Goal: Task Accomplishment & Management: Manage account settings

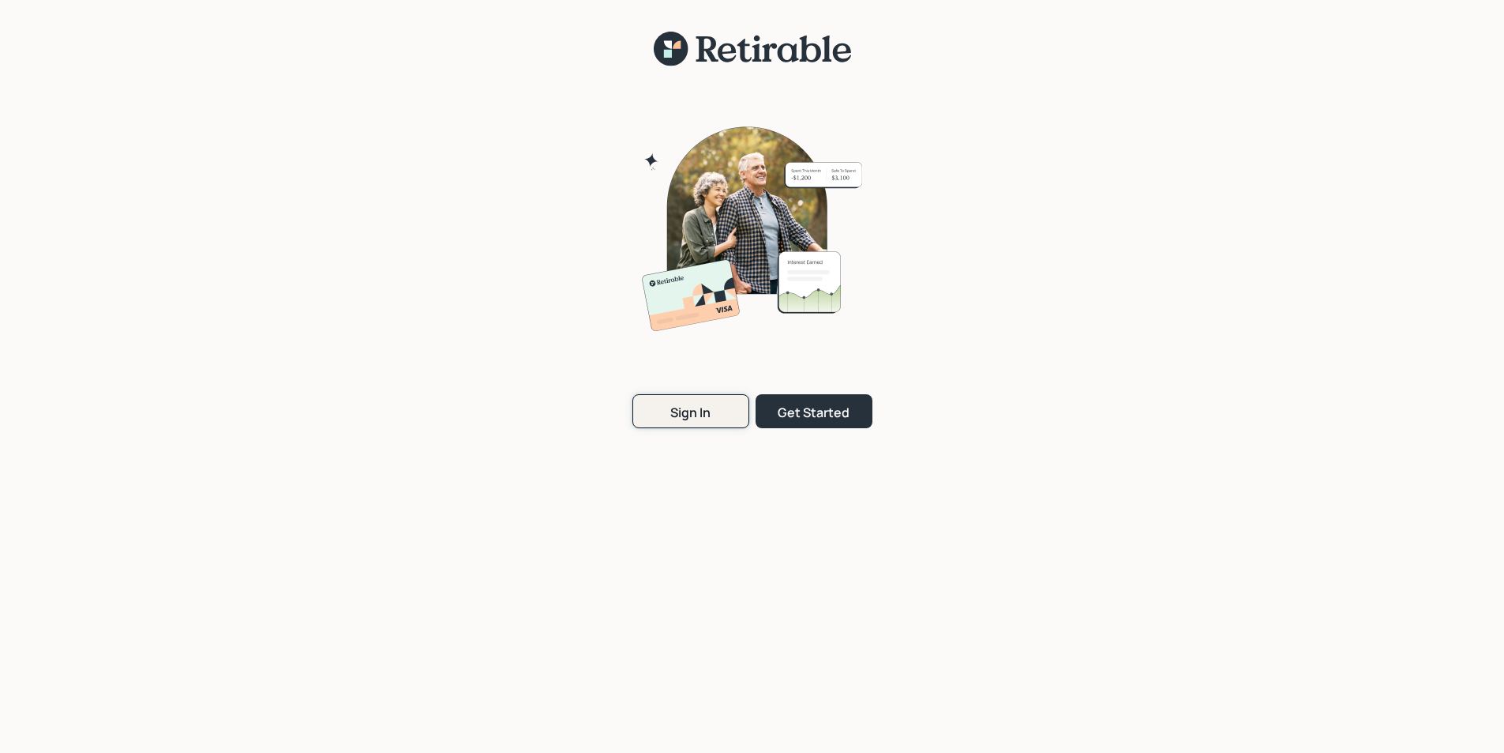
click at [694, 407] on div "Sign In" at bounding box center [690, 412] width 40 height 17
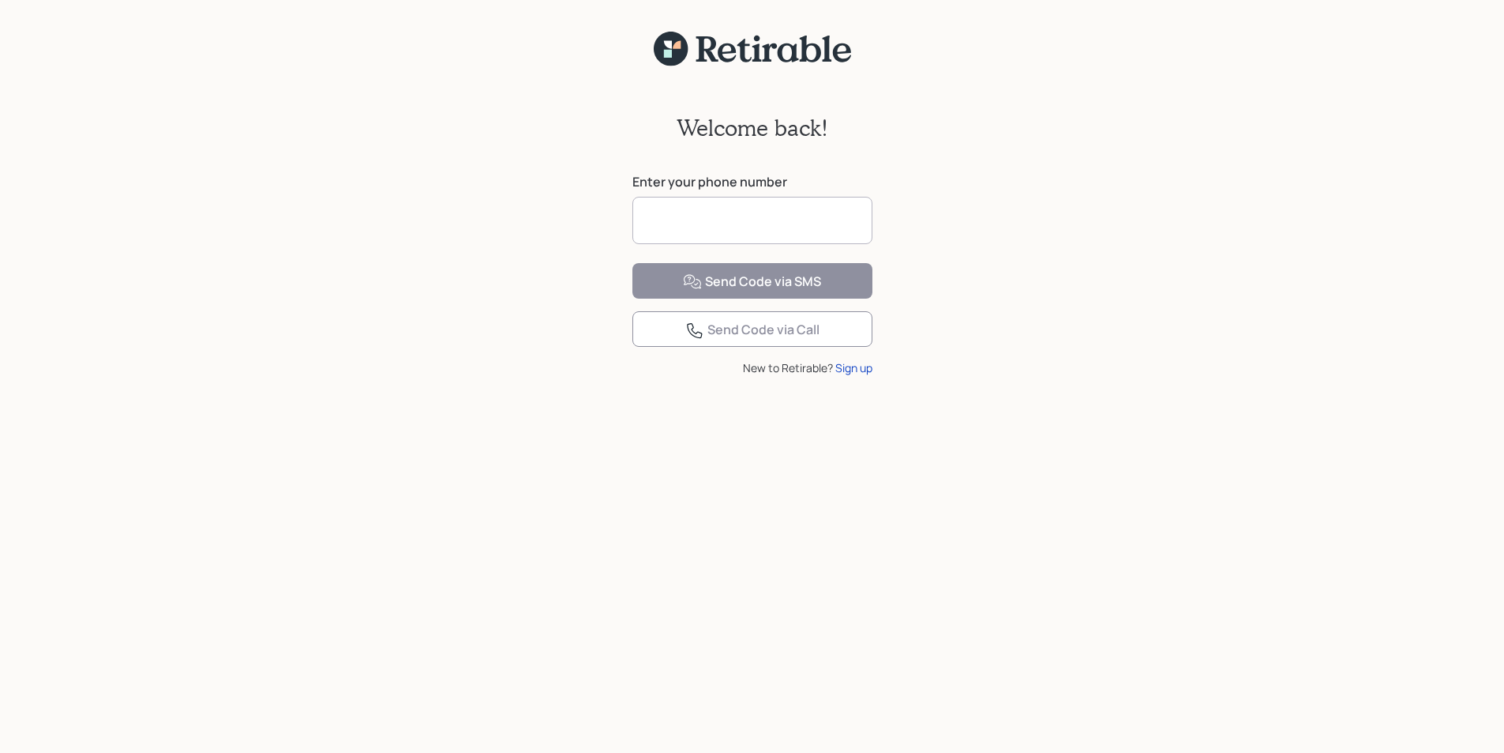
click at [703, 219] on input at bounding box center [753, 220] width 240 height 47
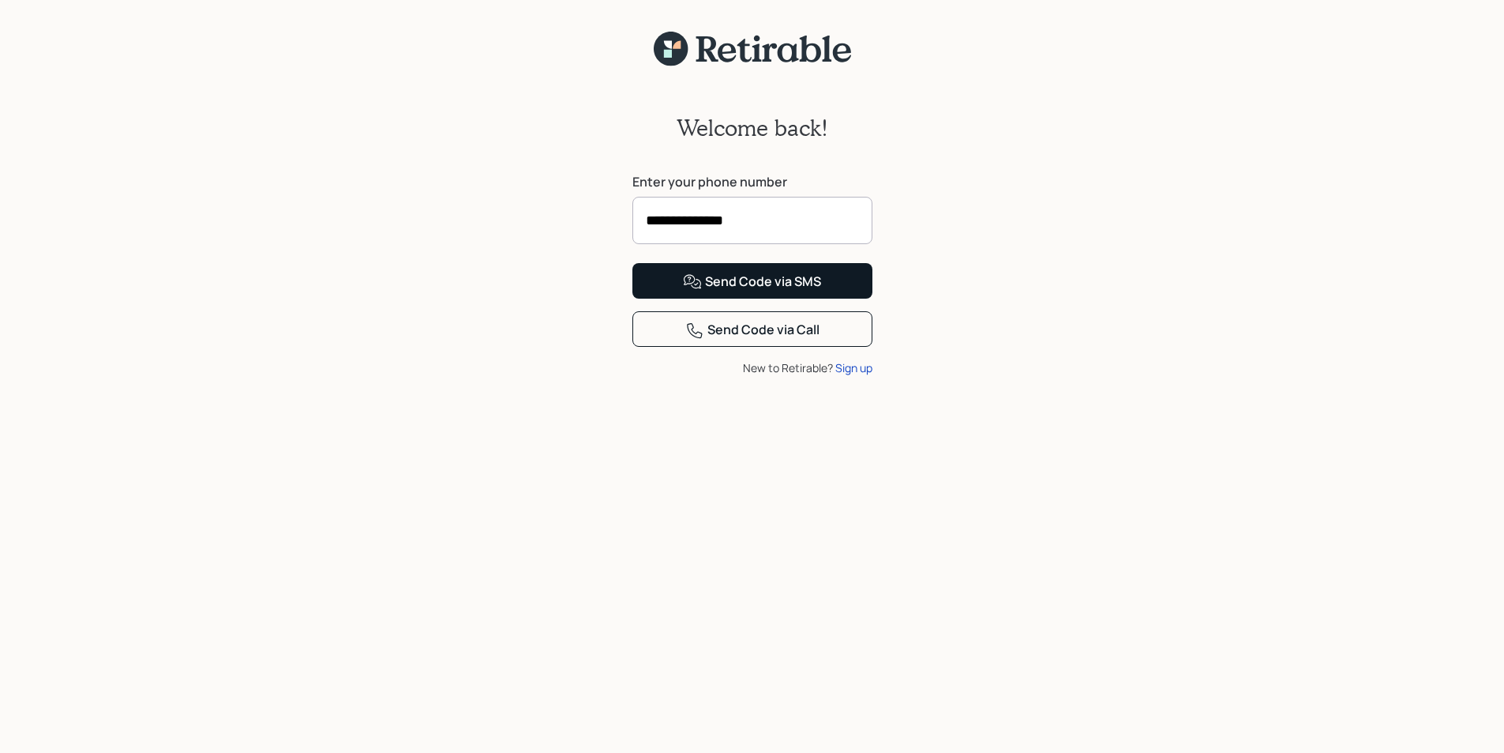
type input "**********"
click at [754, 291] on div "Send Code via SMS" at bounding box center [752, 281] width 138 height 19
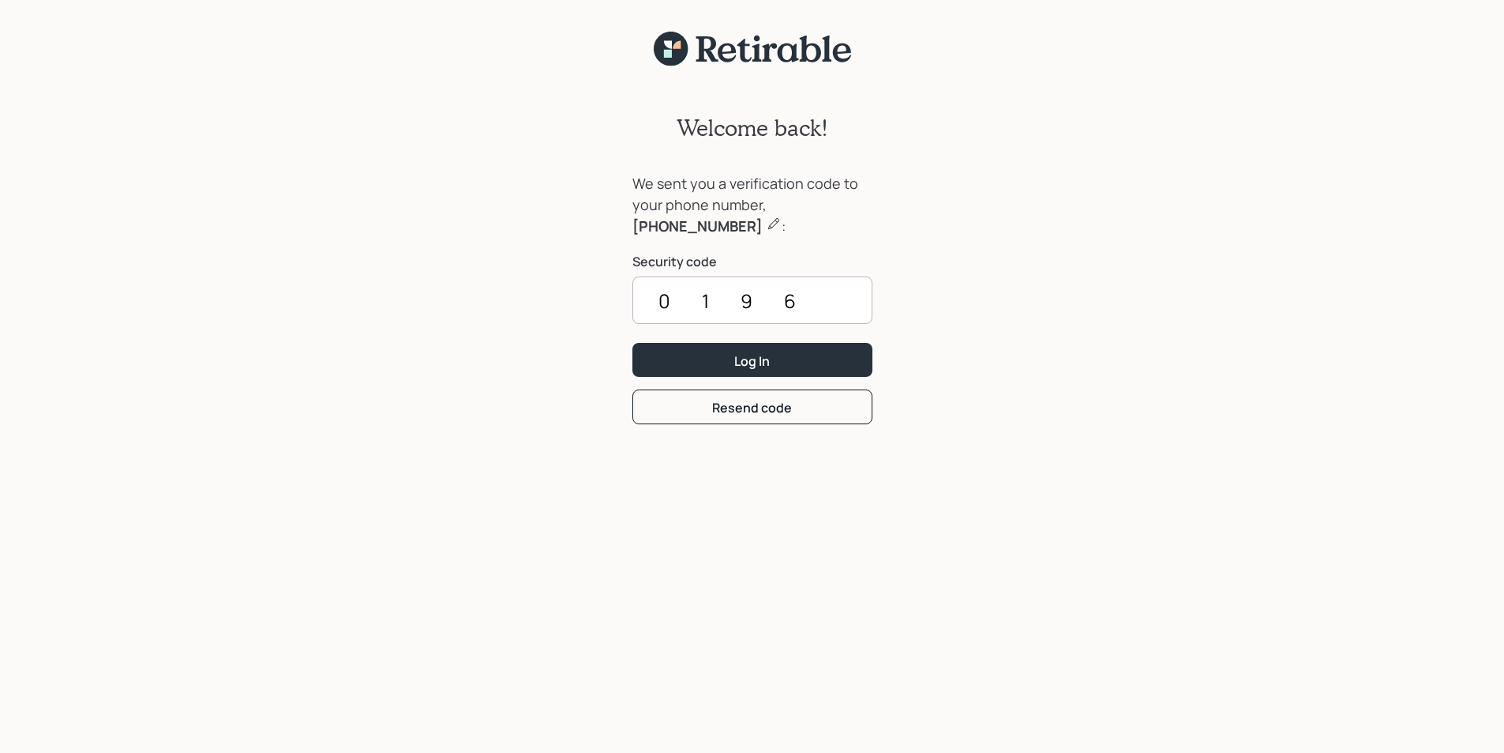
type input "0196"
click at [633, 343] on button "Log In" at bounding box center [753, 360] width 240 height 34
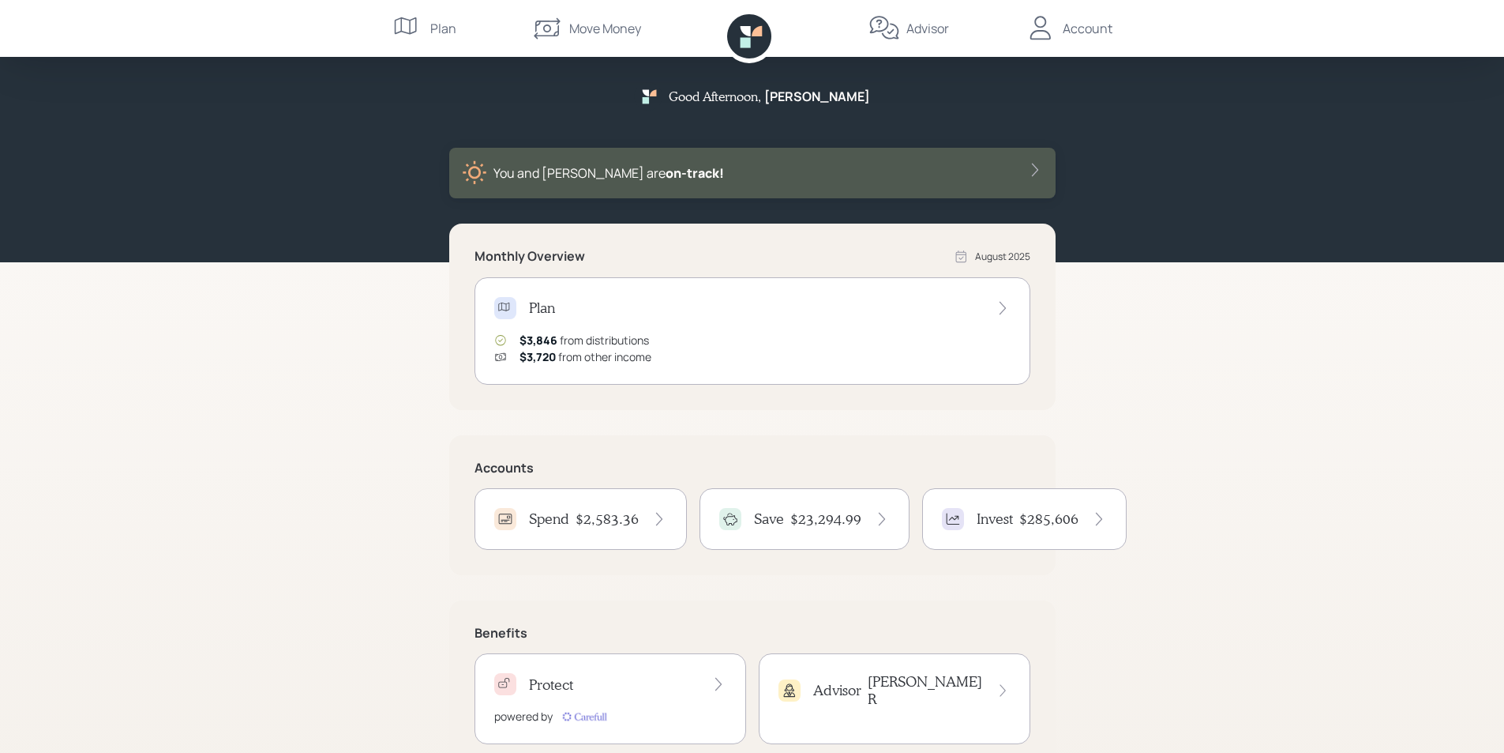
click at [585, 520] on h4 "$2,583.36" at bounding box center [607, 518] width 63 height 17
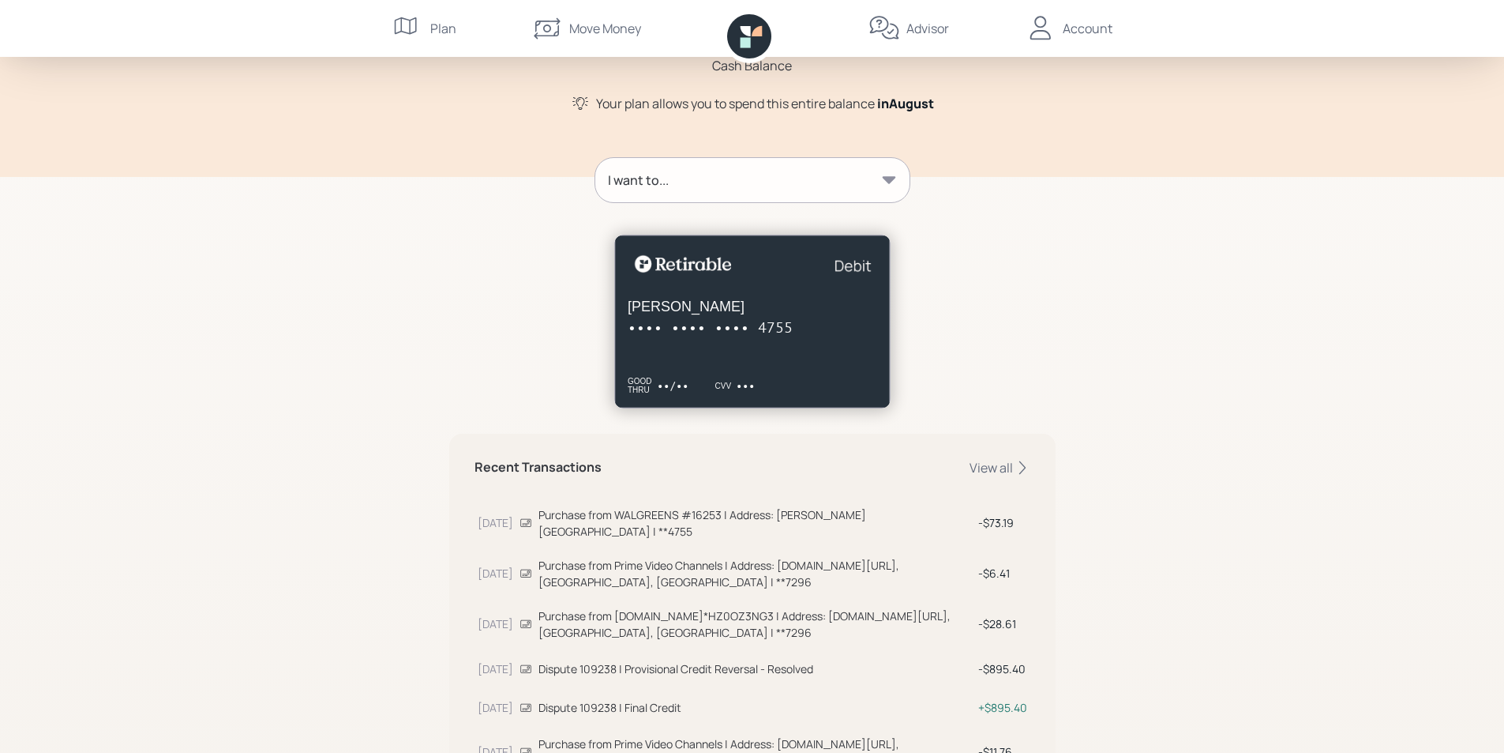
scroll to position [159, 0]
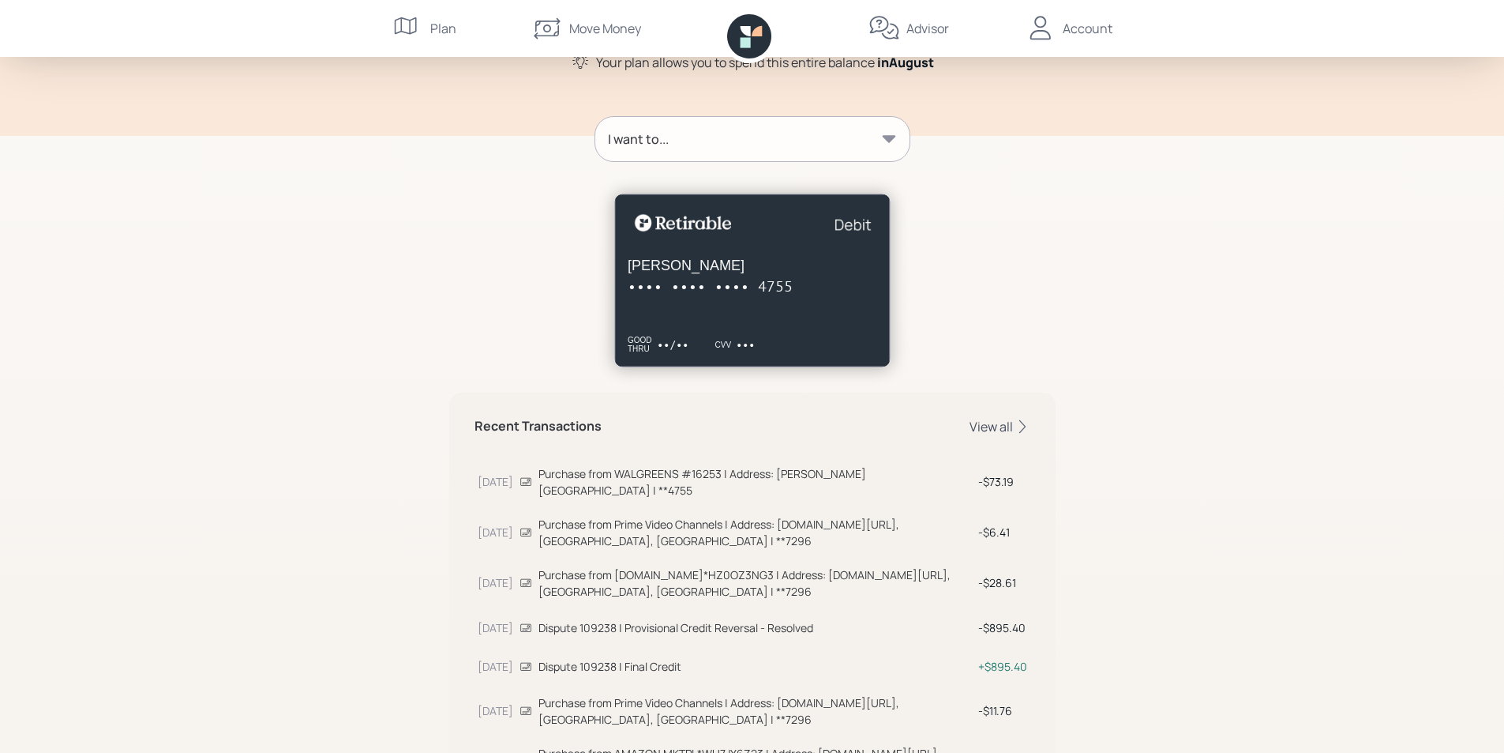
click at [1000, 425] on div "View all" at bounding box center [1000, 426] width 61 height 17
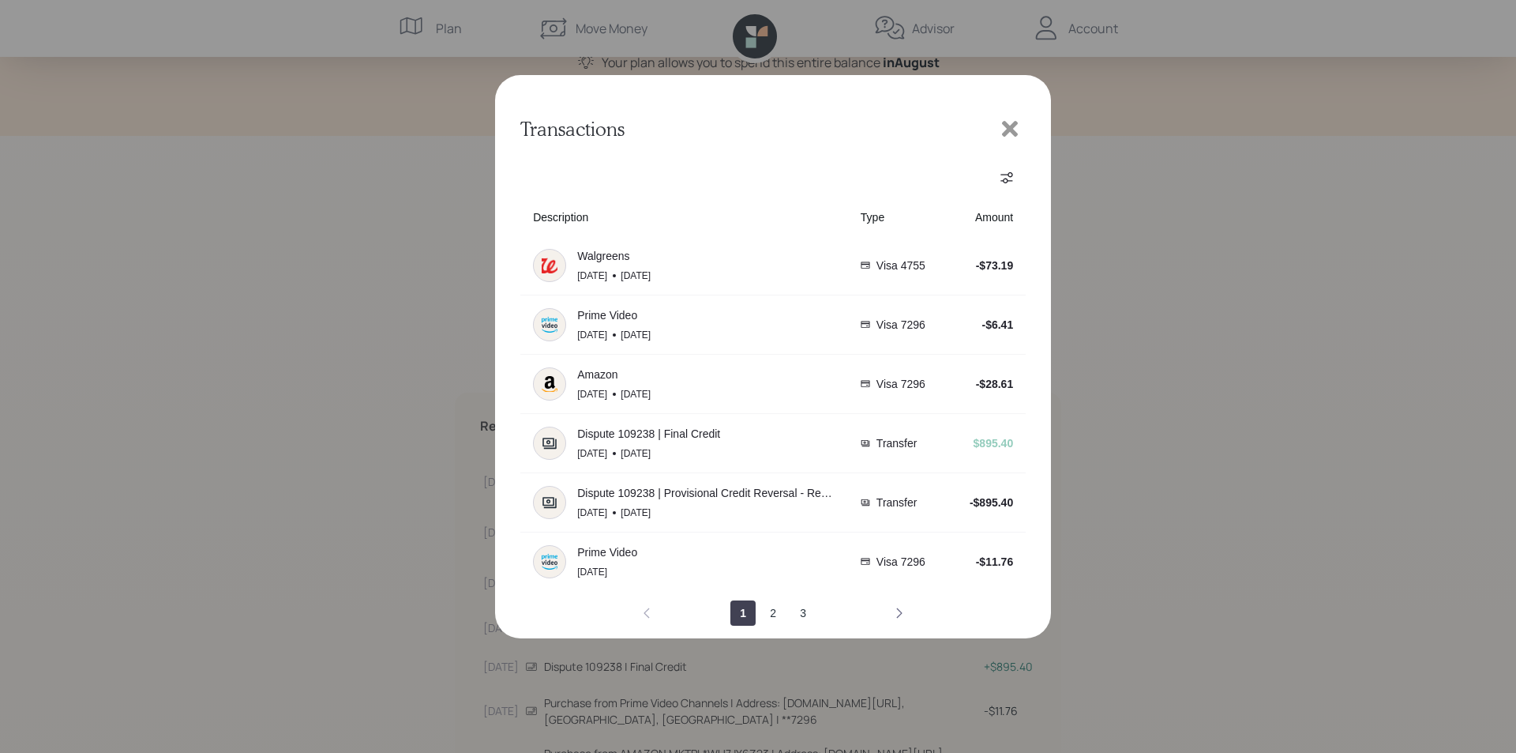
click at [899, 610] on icon "next page" at bounding box center [900, 613] width 6 height 10
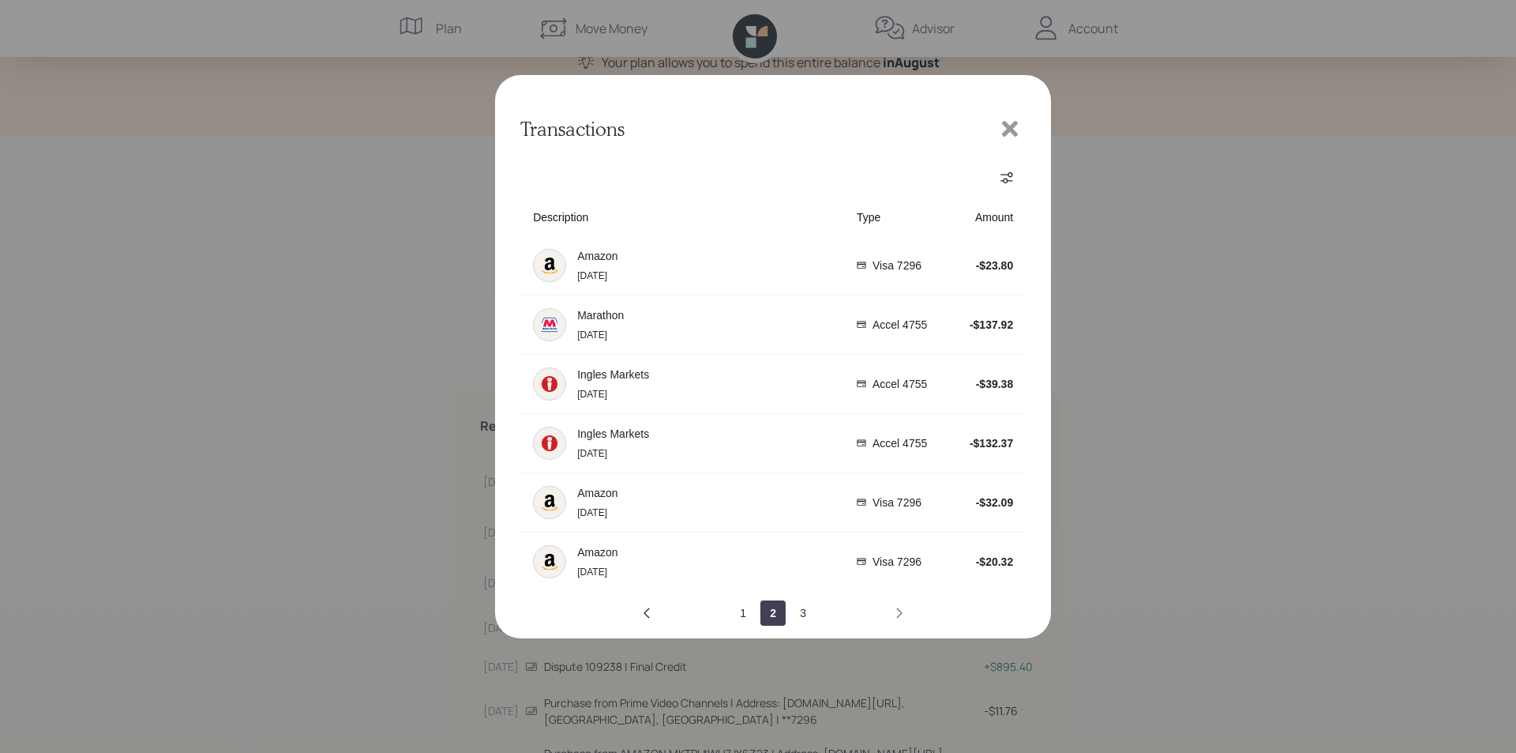
click at [897, 608] on icon "next page" at bounding box center [899, 612] width 13 height 13
click at [898, 614] on icon "next page" at bounding box center [899, 612] width 13 height 13
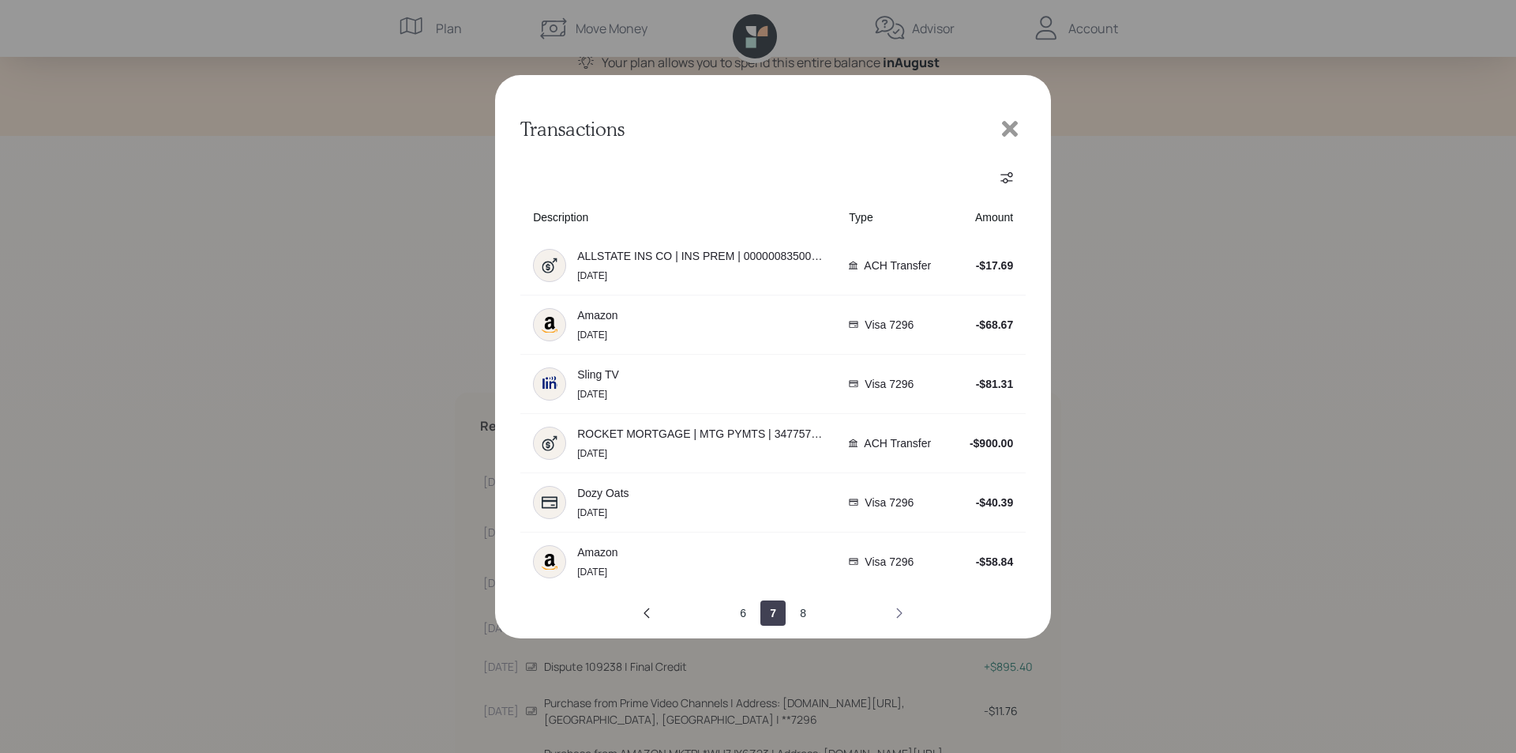
click at [898, 614] on icon "next page" at bounding box center [899, 612] width 13 height 13
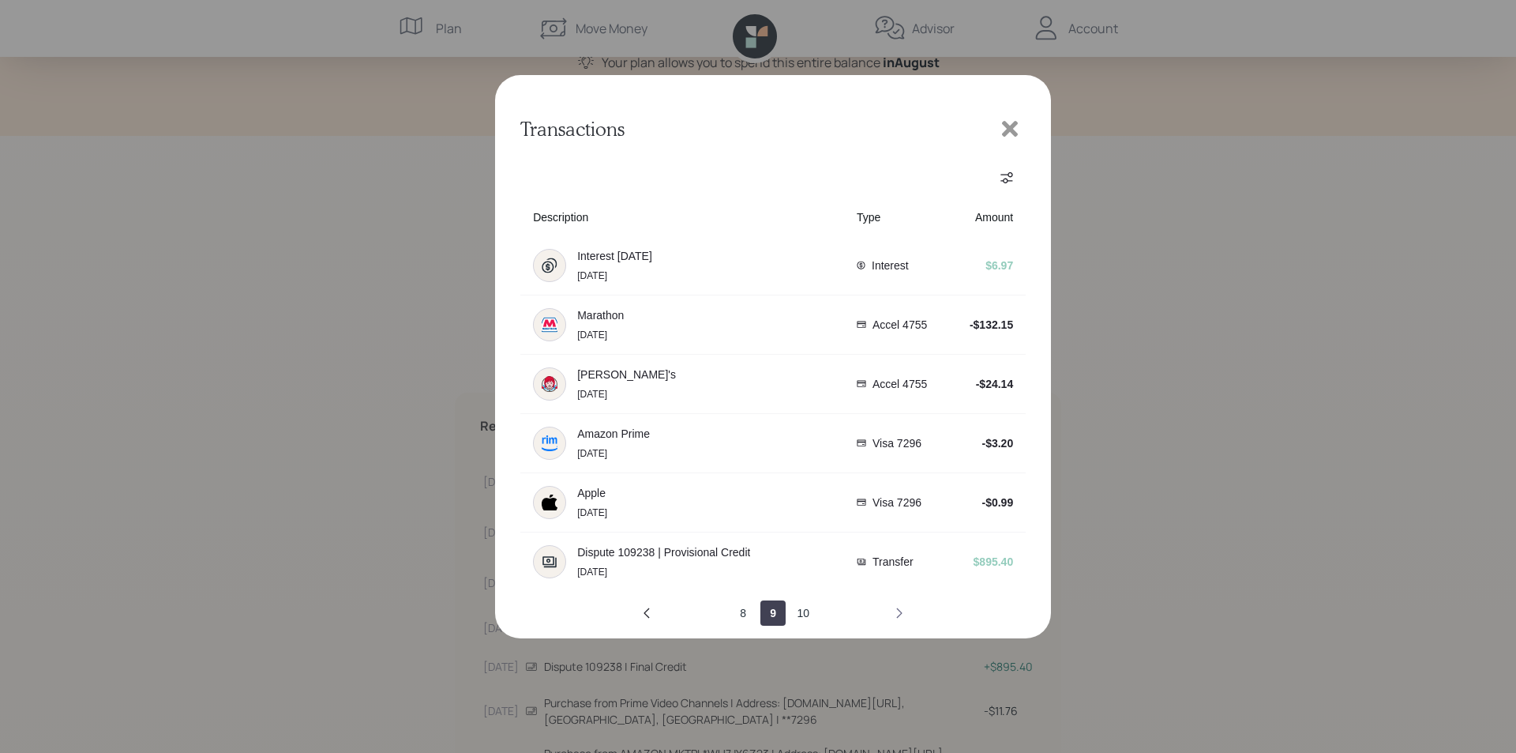
click at [898, 614] on icon "next page" at bounding box center [899, 612] width 13 height 13
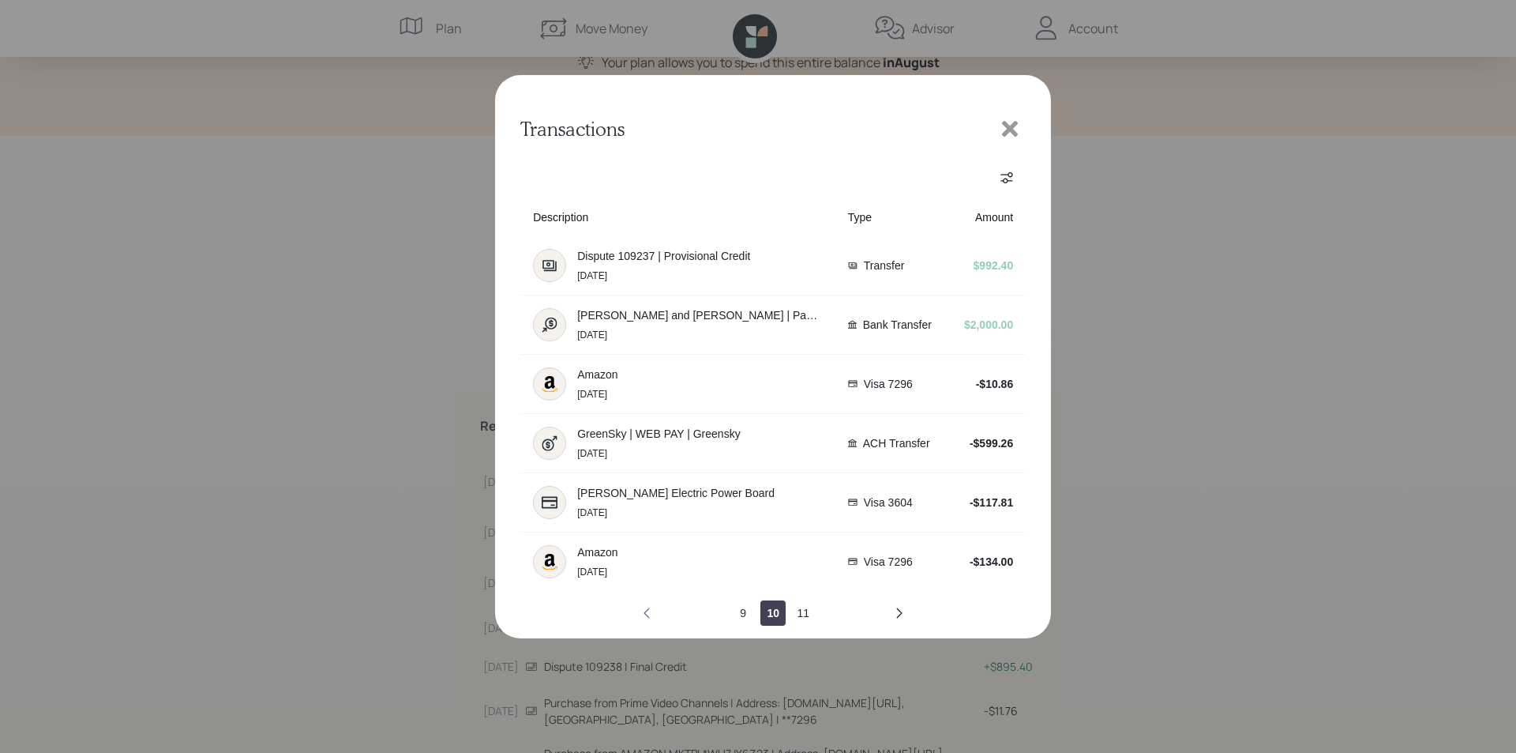
click at [646, 608] on icon "previous page" at bounding box center [646, 612] width 13 height 13
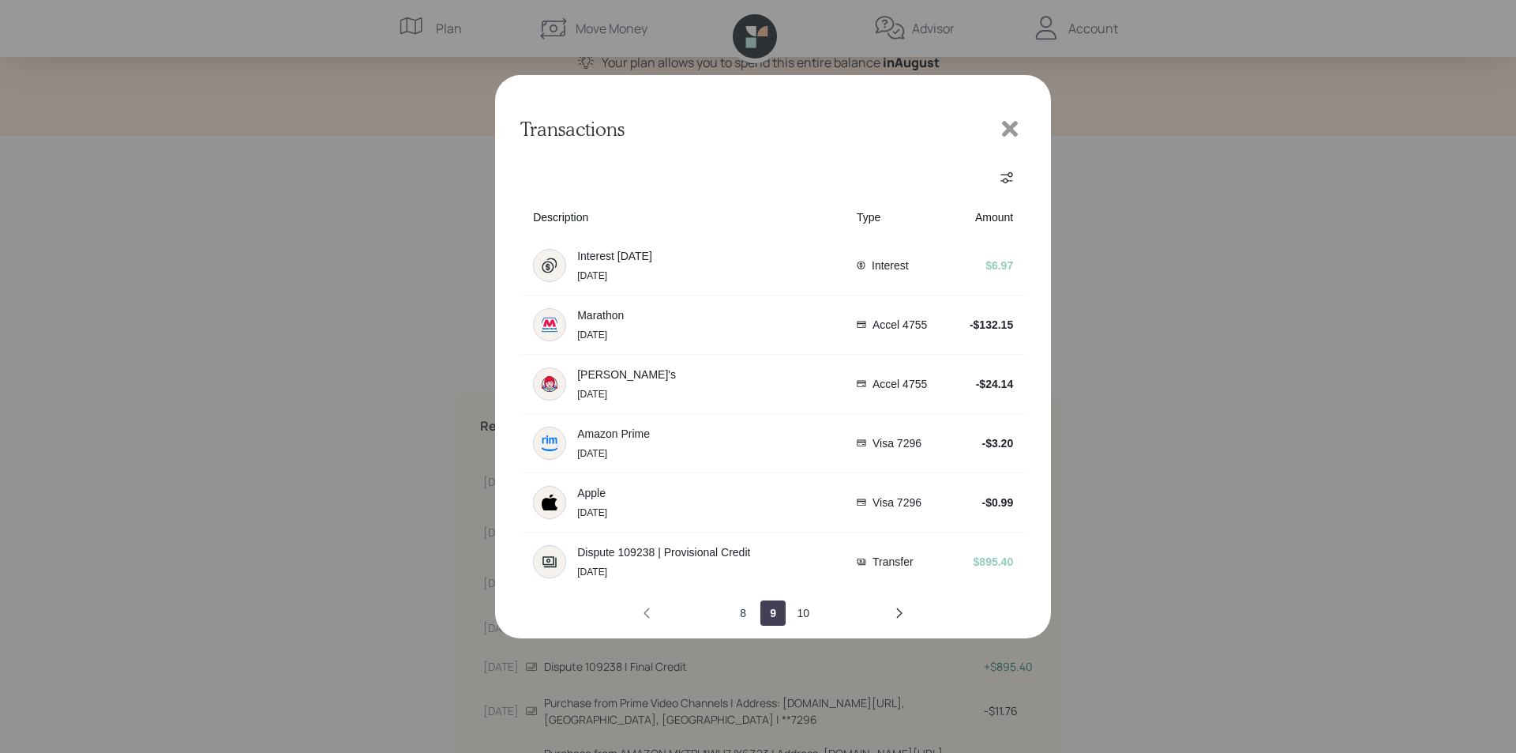
click at [646, 608] on icon "previous page" at bounding box center [646, 612] width 13 height 13
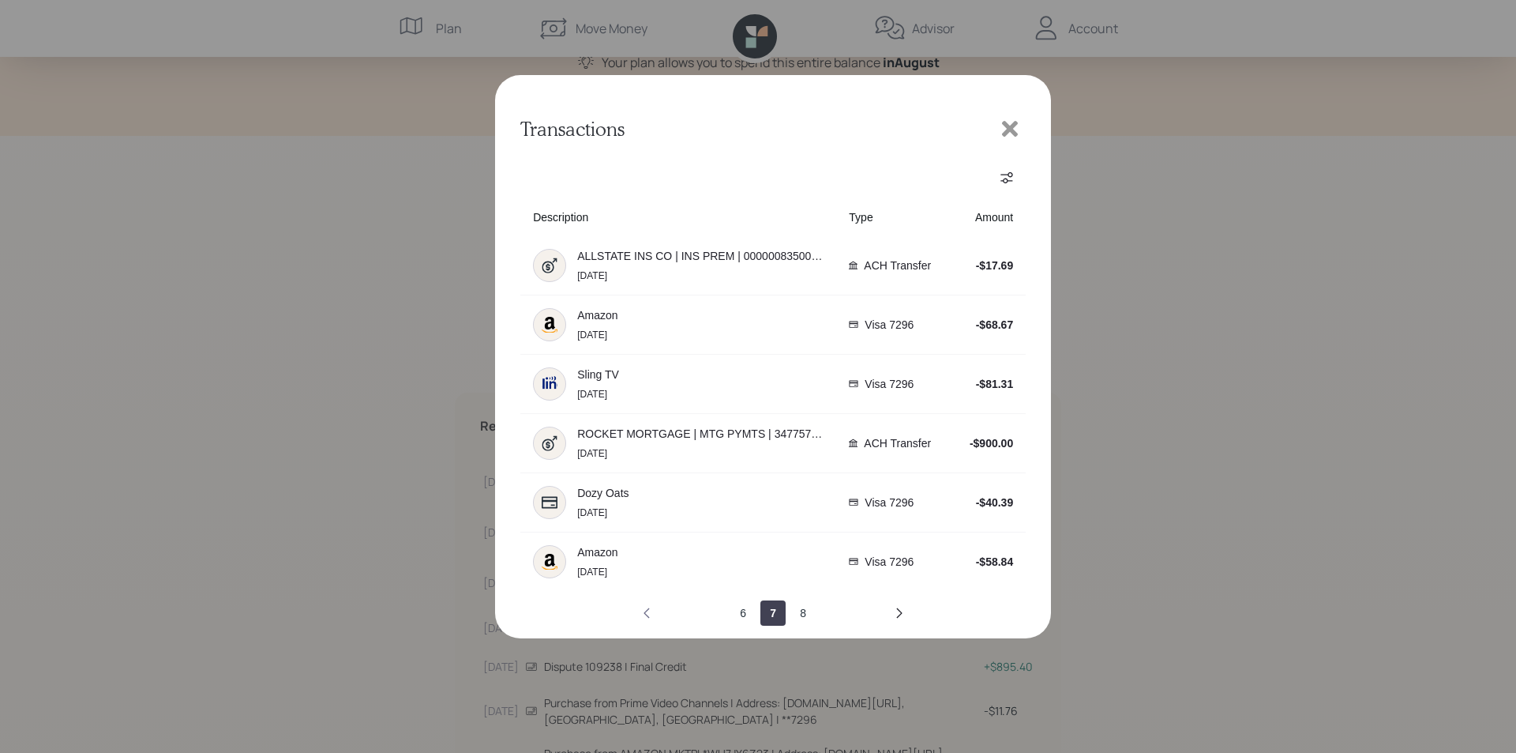
click at [646, 608] on icon "previous page" at bounding box center [646, 612] width 13 height 13
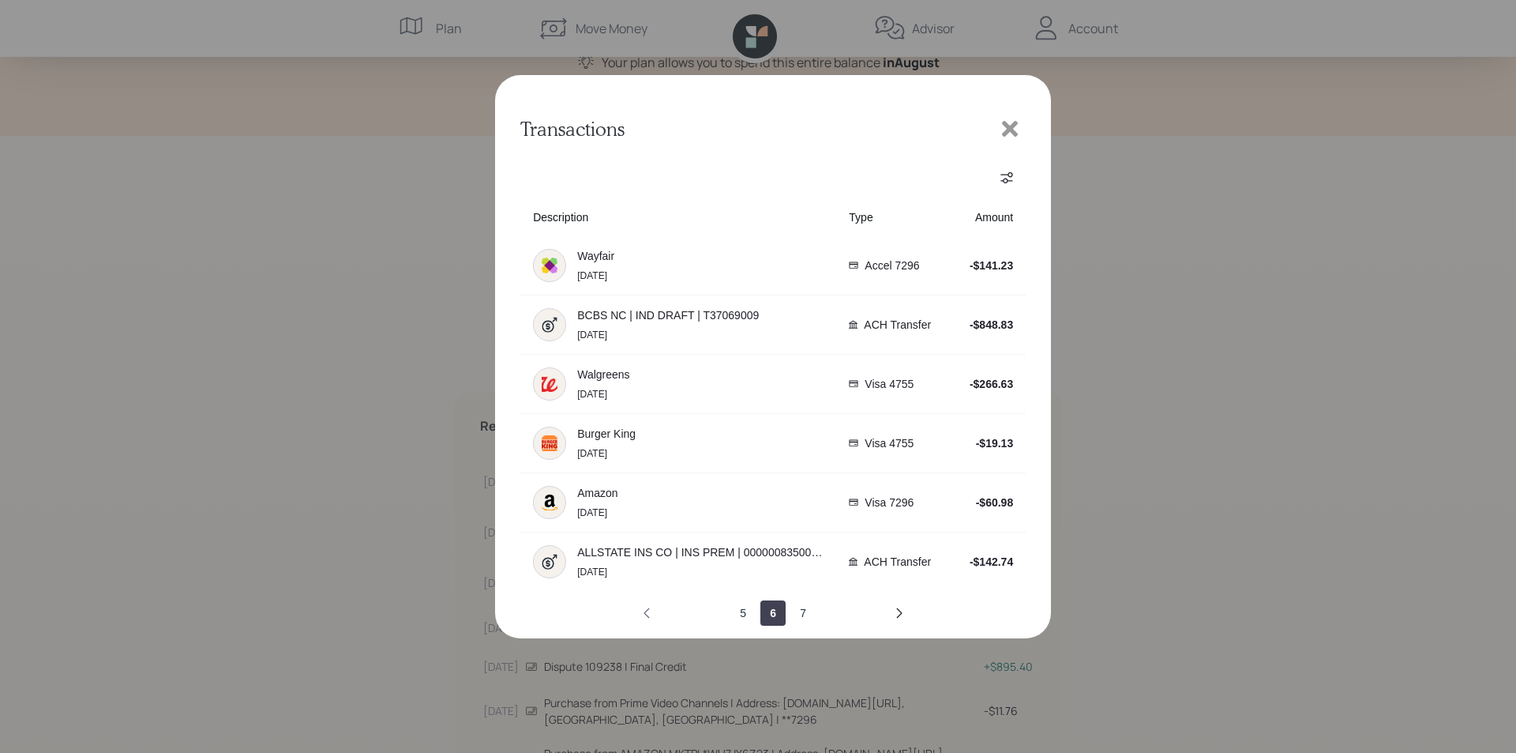
click at [646, 608] on icon "previous page" at bounding box center [646, 612] width 13 height 13
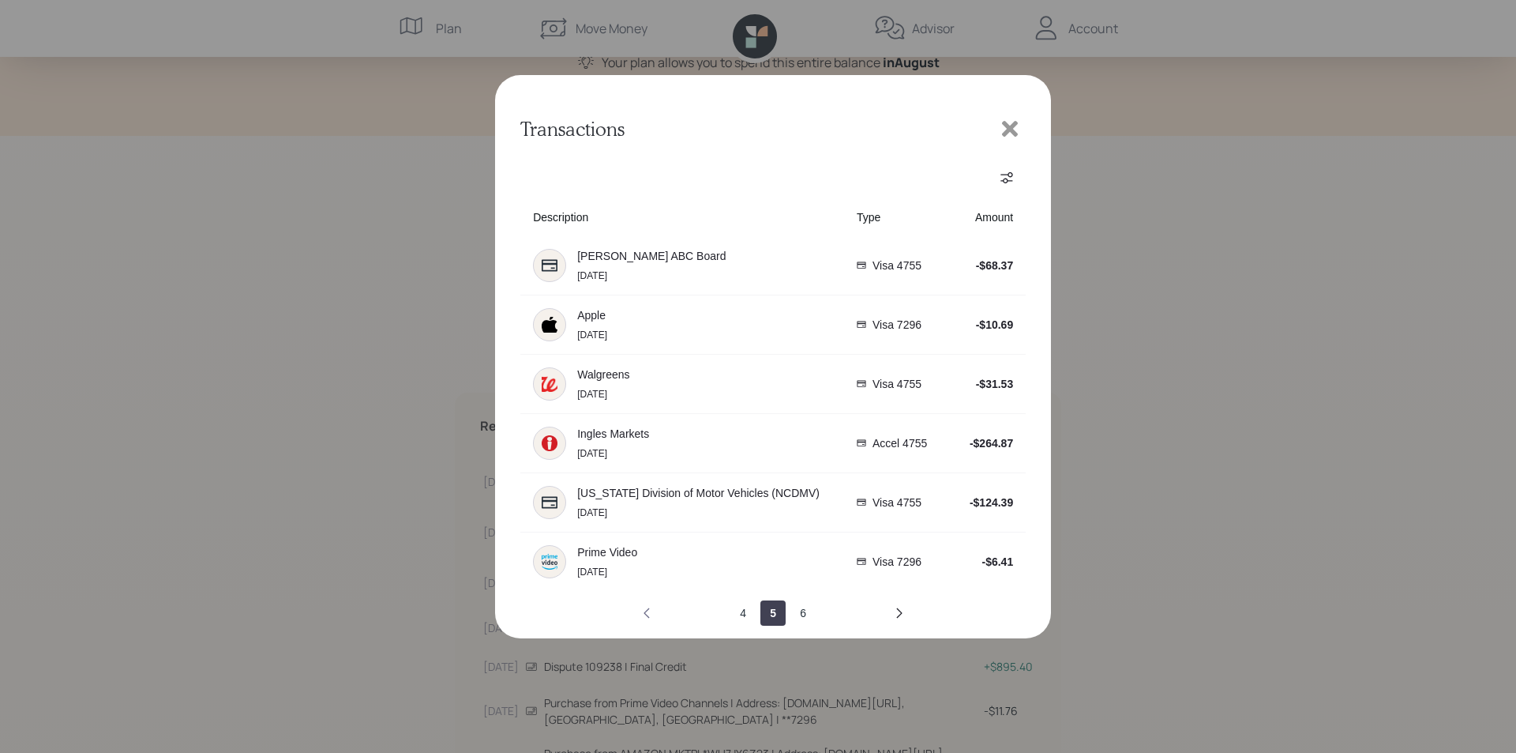
click at [646, 608] on icon "previous page" at bounding box center [646, 612] width 13 height 13
click at [1010, 125] on icon at bounding box center [1010, 129] width 24 height 24
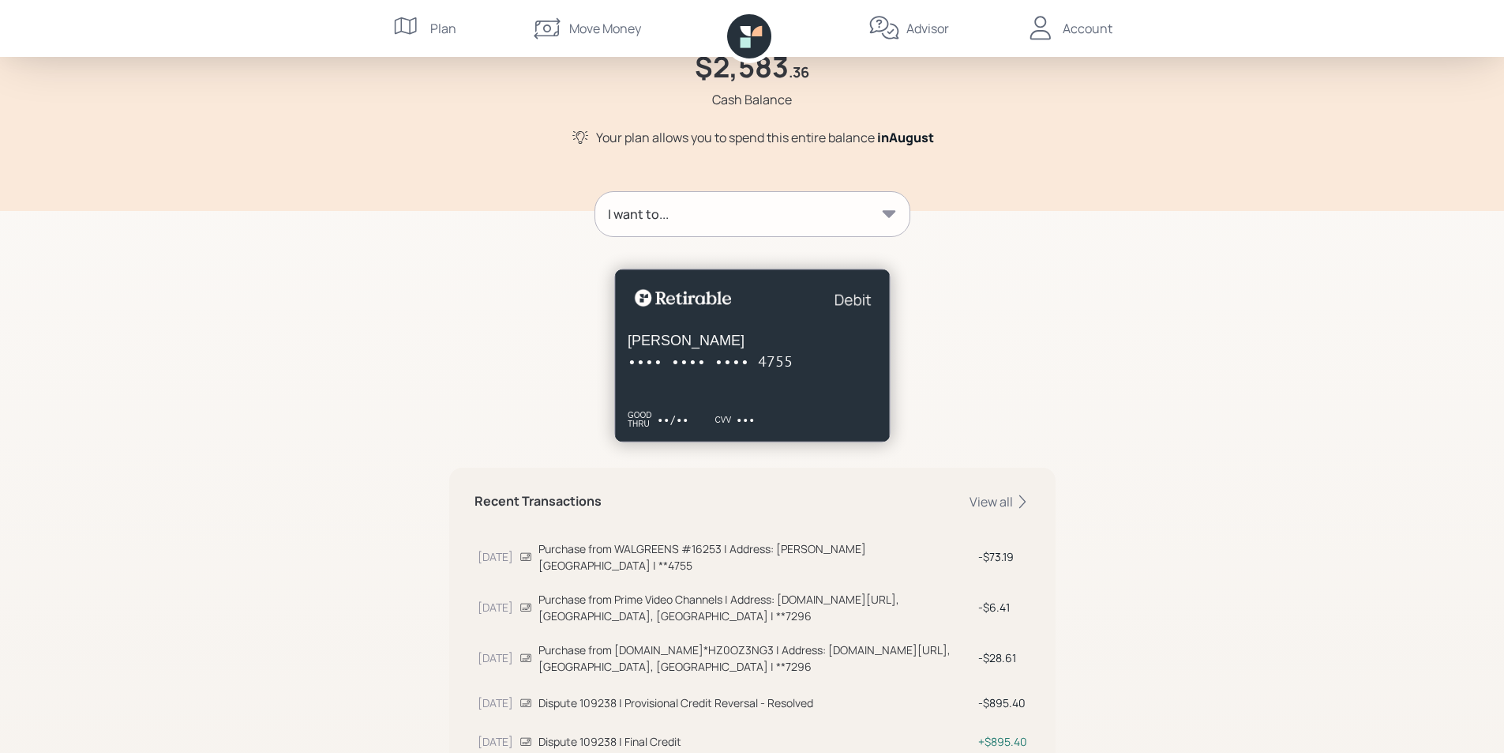
scroll to position [0, 0]
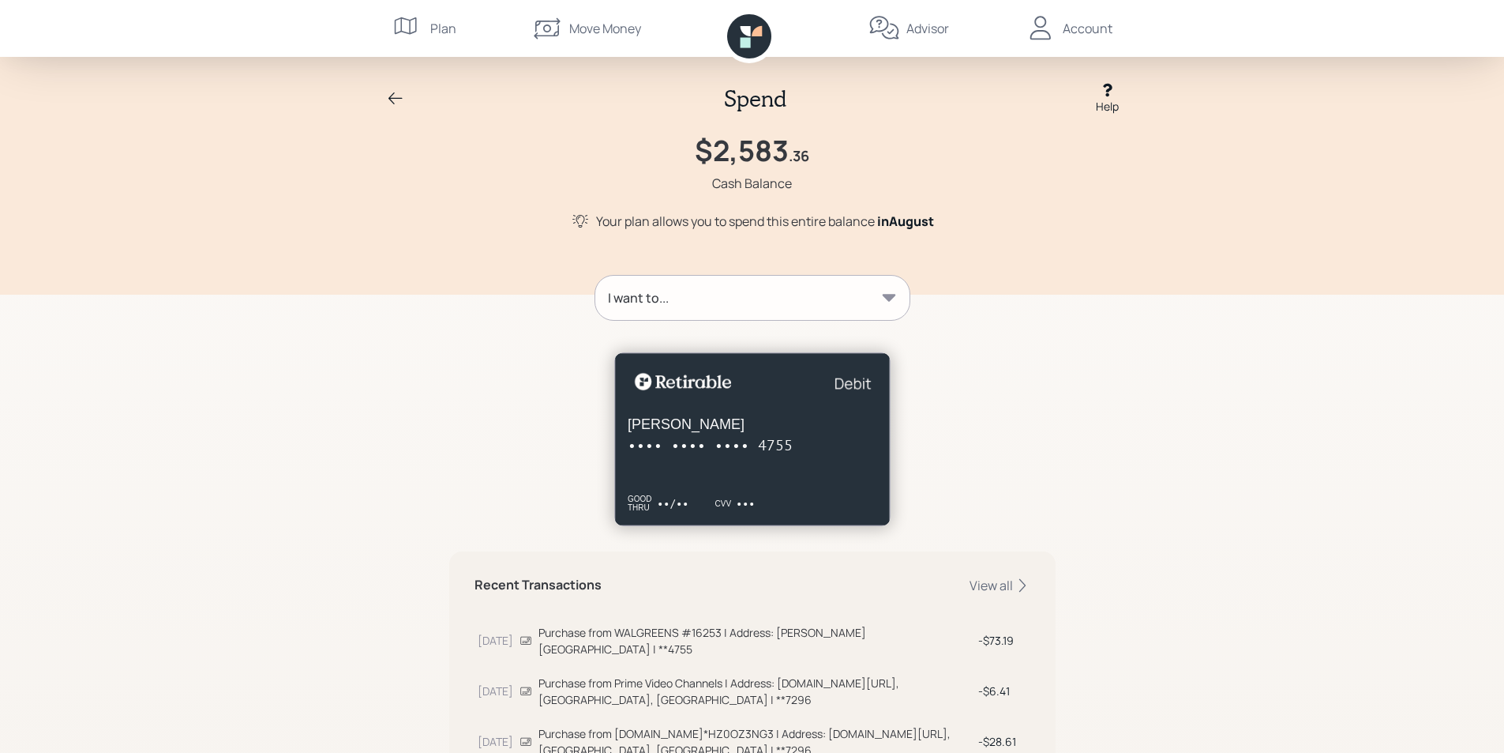
click at [395, 99] on icon at bounding box center [395, 98] width 19 height 19
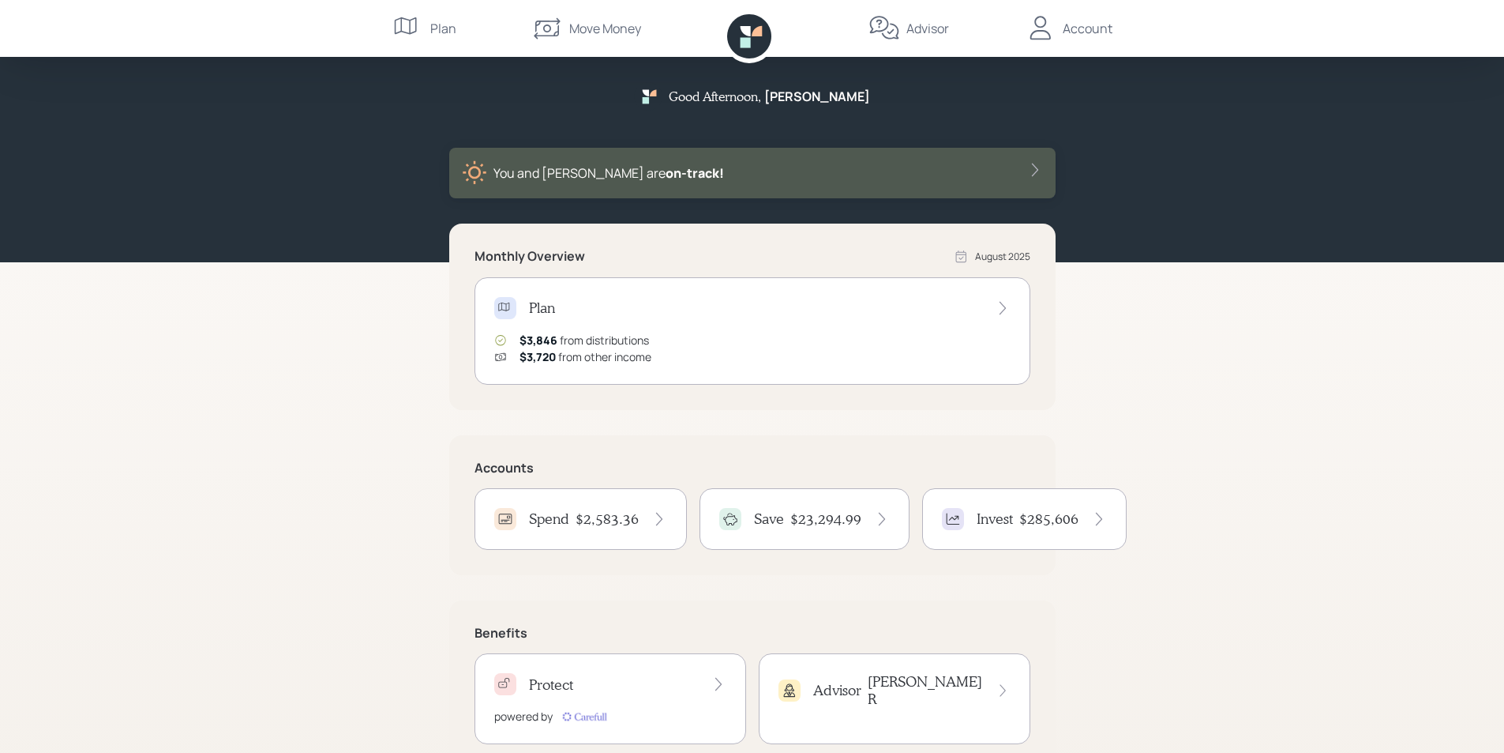
click at [1083, 26] on div "Account" at bounding box center [1088, 28] width 50 height 19
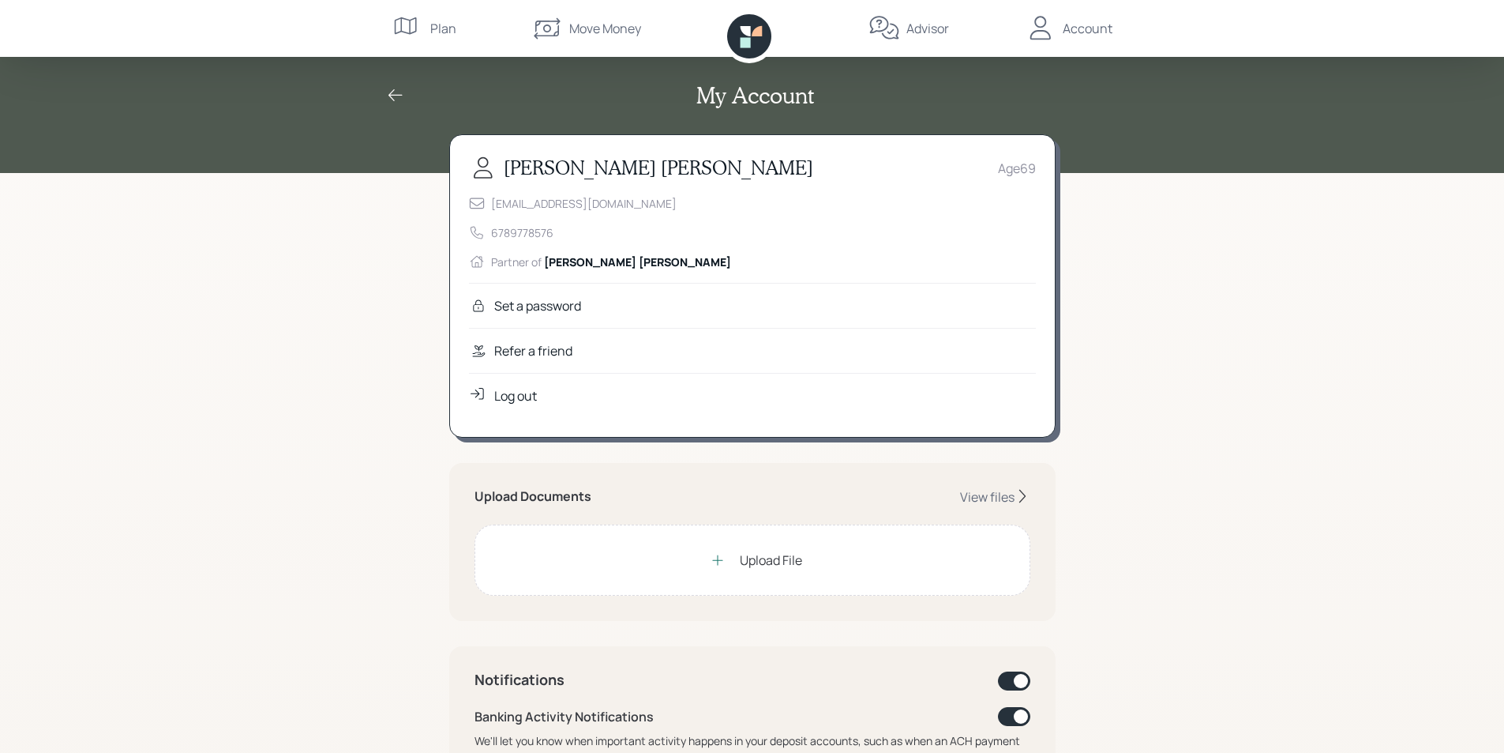
click at [514, 392] on div "Log out" at bounding box center [515, 395] width 43 height 19
